Goal: Information Seeking & Learning: Learn about a topic

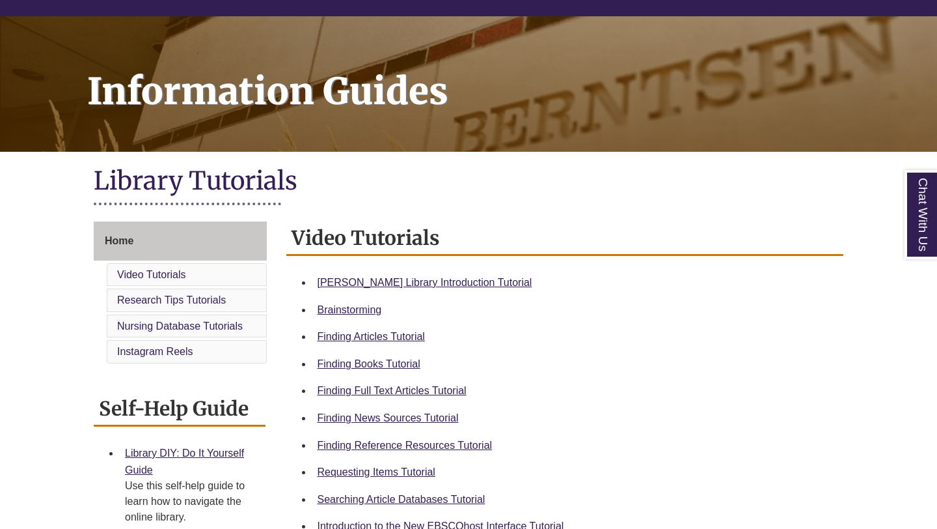
scroll to position [150, 0]
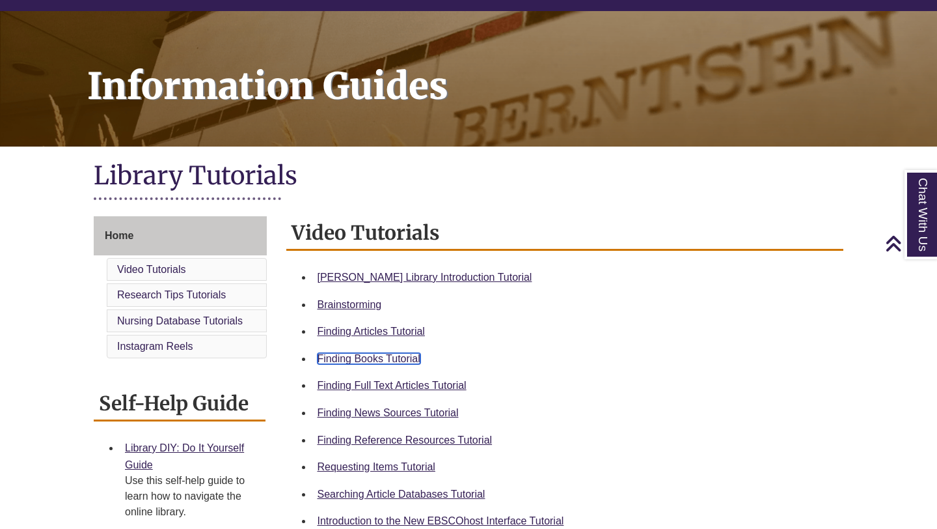
click at [401, 357] on link "Finding Books Tutorial" at bounding box center [369, 358] width 103 height 11
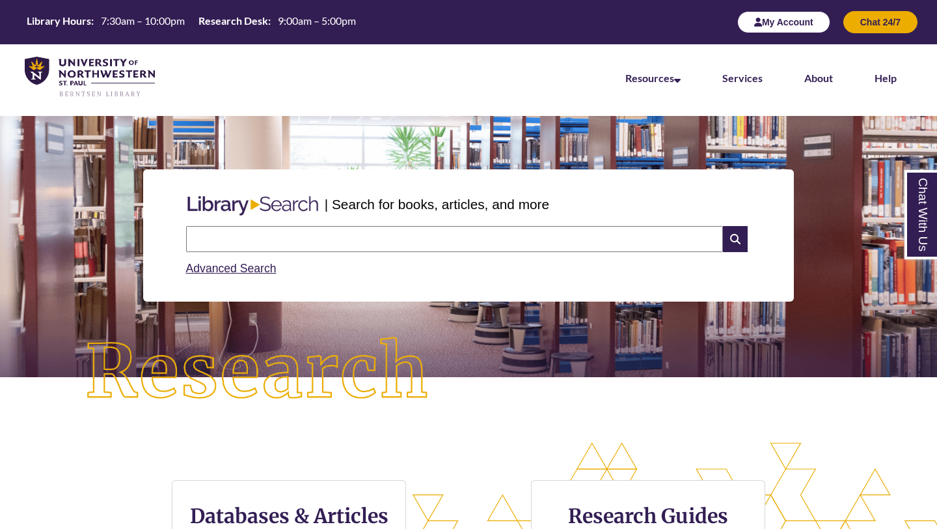
click at [785, 29] on button "My Account" at bounding box center [783, 22] width 93 height 22
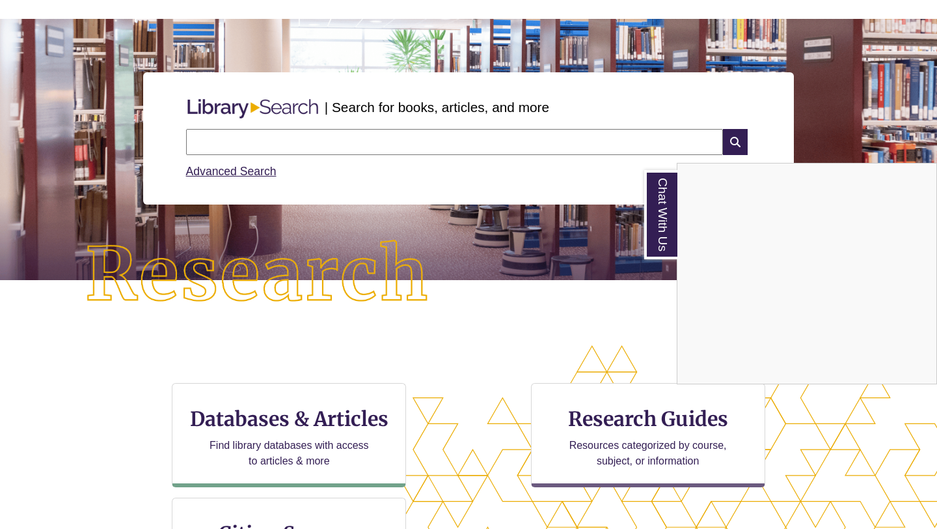
scroll to position [425, 827]
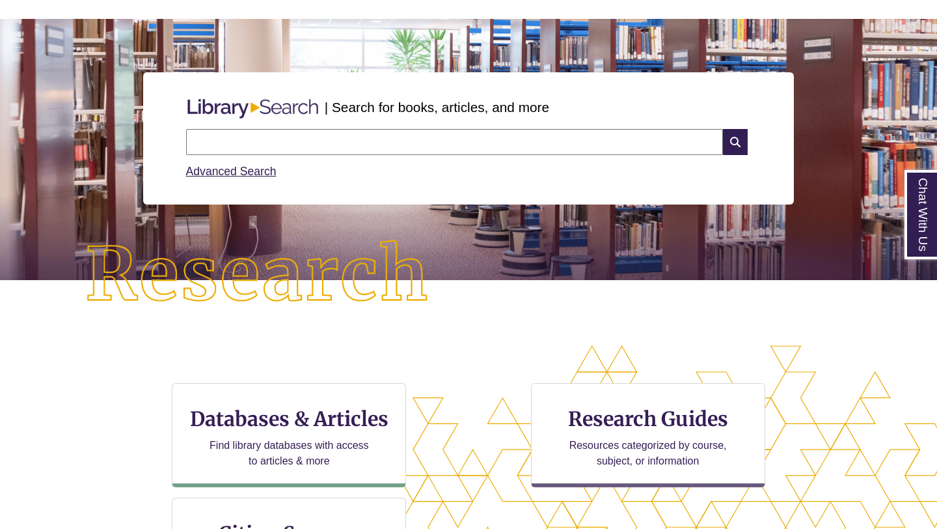
click at [291, 141] on input "text" at bounding box center [454, 142] width 537 height 26
type input "**********"
